Goal: Task Accomplishment & Management: Manage account settings

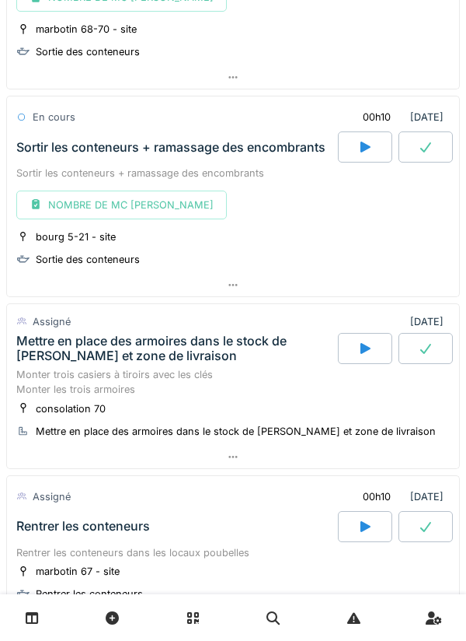
scroll to position [2284, 0]
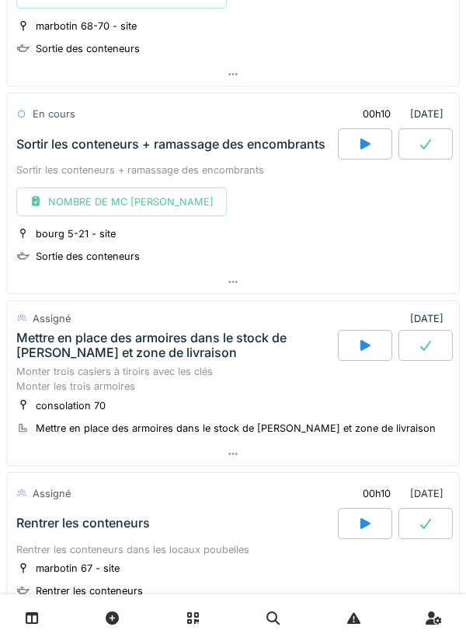
click at [238, 443] on div at bounding box center [233, 453] width 452 height 23
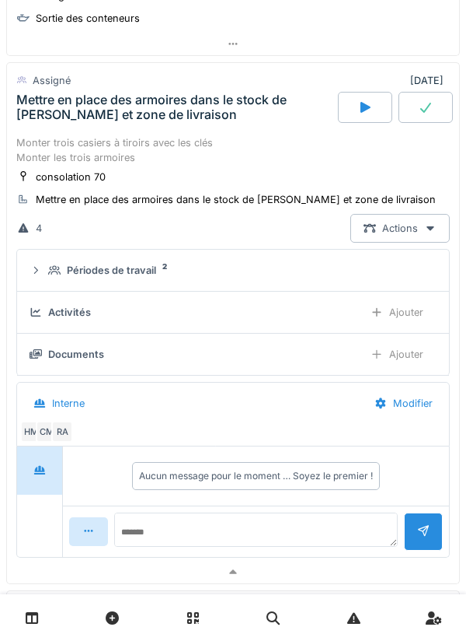
scroll to position [2524, 0]
click at [39, 278] on summary "Périodes de travail 2" at bounding box center [233, 270] width 420 height 29
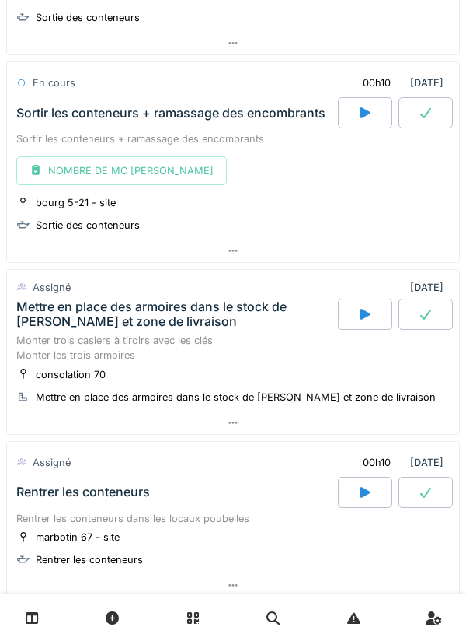
scroll to position [2465, 0]
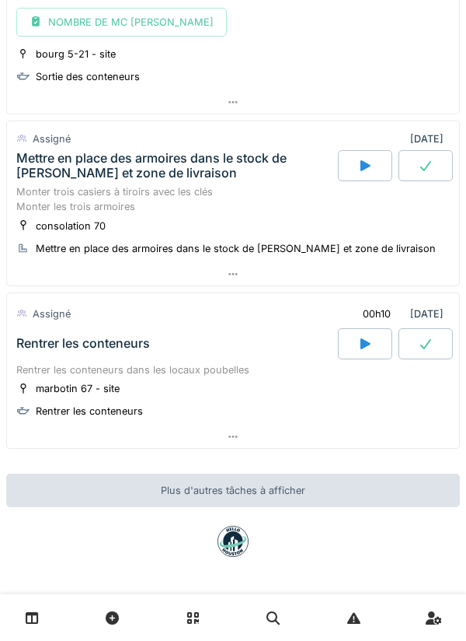
click at [39, 616] on link at bounding box center [32, 617] width 40 height 37
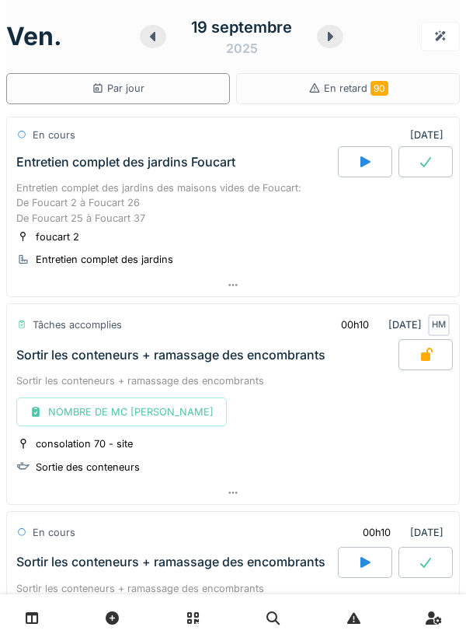
click at [28, 615] on icon at bounding box center [32, 617] width 13 height 13
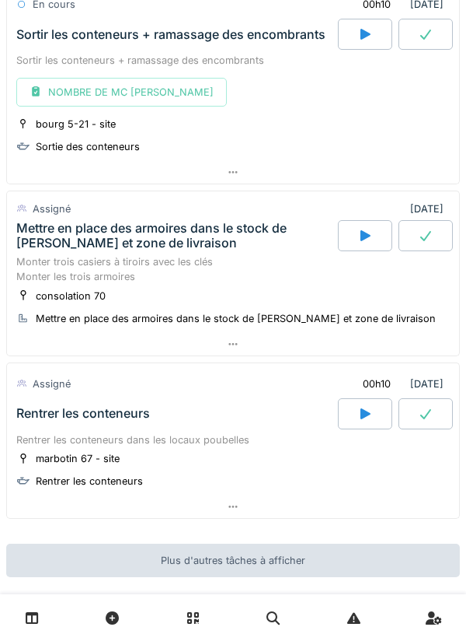
scroll to position [2465, 0]
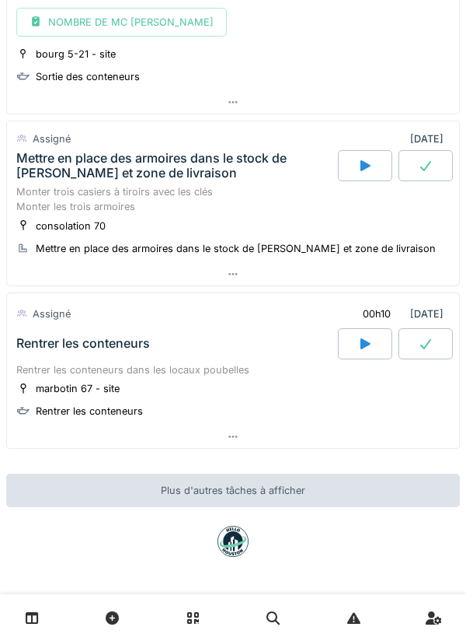
click at [44, 610] on link at bounding box center [32, 617] width 40 height 37
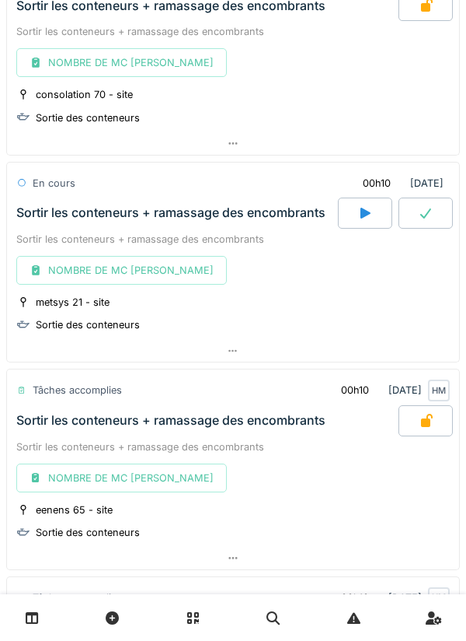
scroll to position [350, 0]
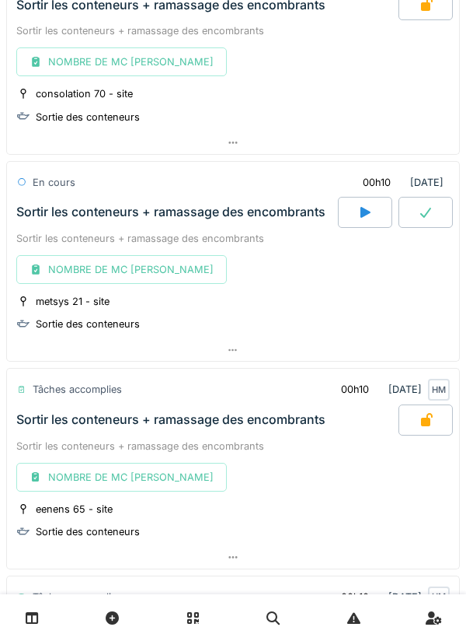
click at [37, 615] on icon at bounding box center [32, 617] width 13 height 13
